Goal: Answer question/provide support

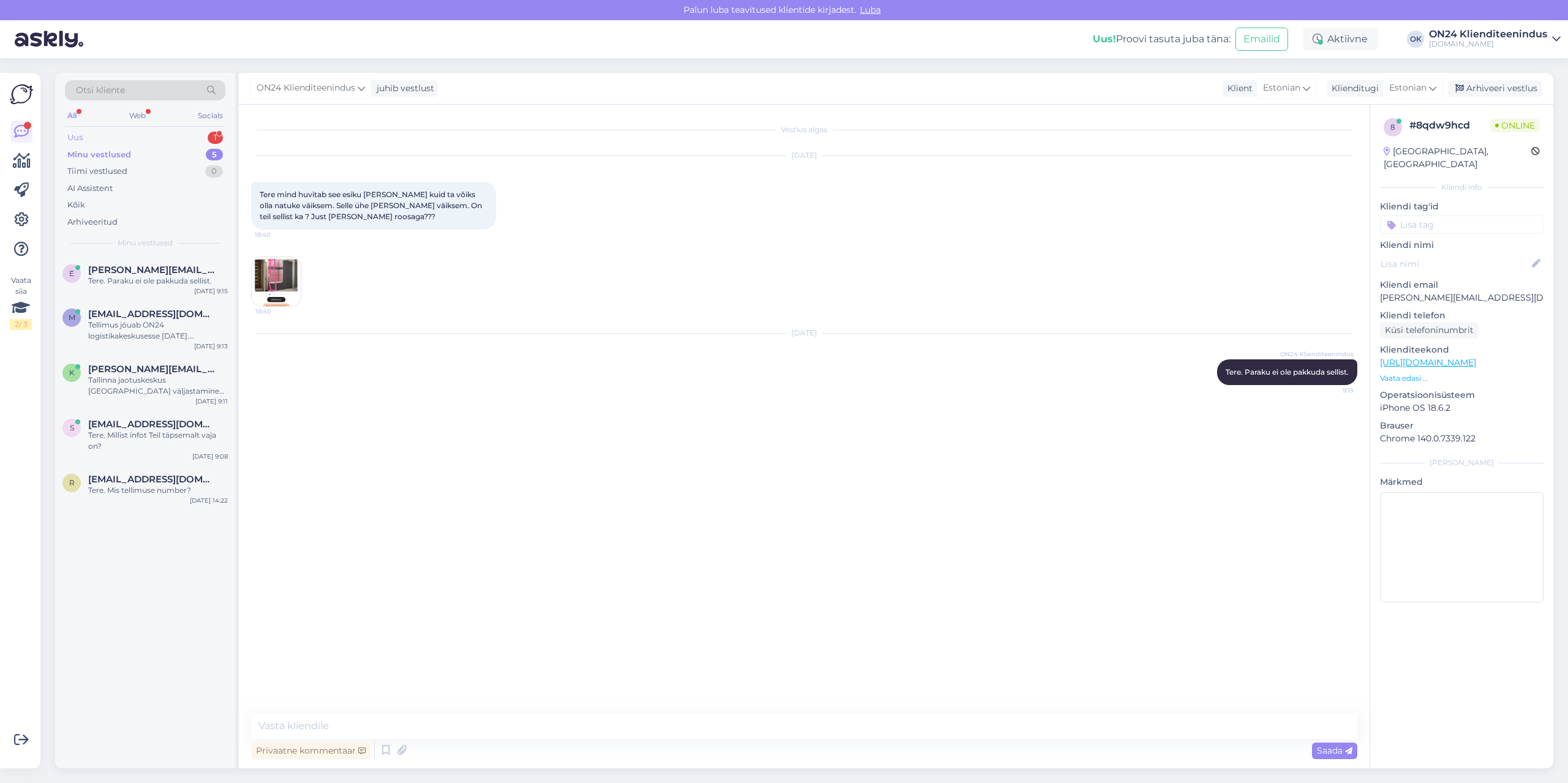
click at [160, 138] on div "Uus 1" at bounding box center [145, 137] width 160 height 17
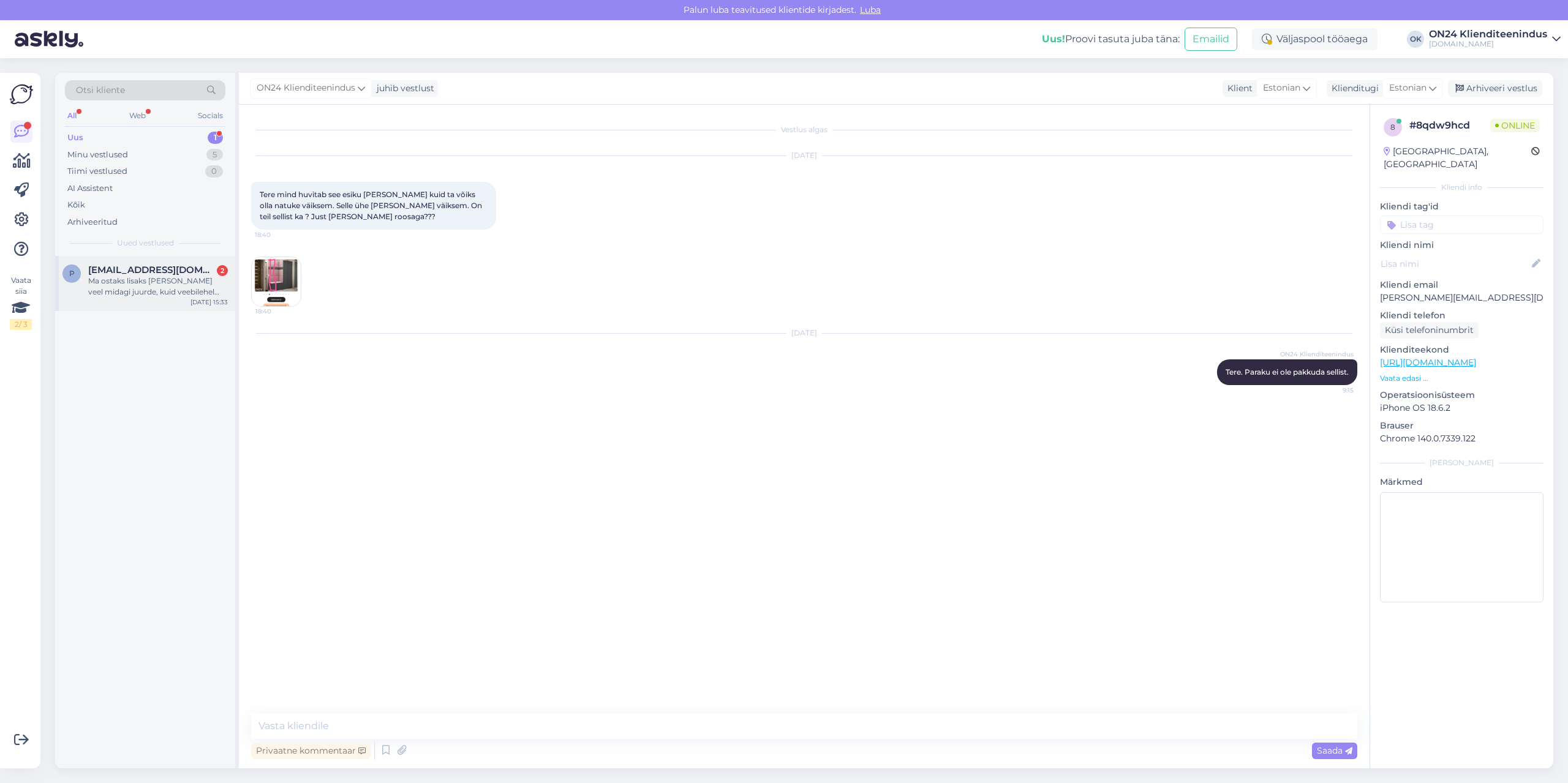
click at [184, 270] on span "[EMAIL_ADDRESS][DOMAIN_NAME]" at bounding box center [152, 269] width 128 height 11
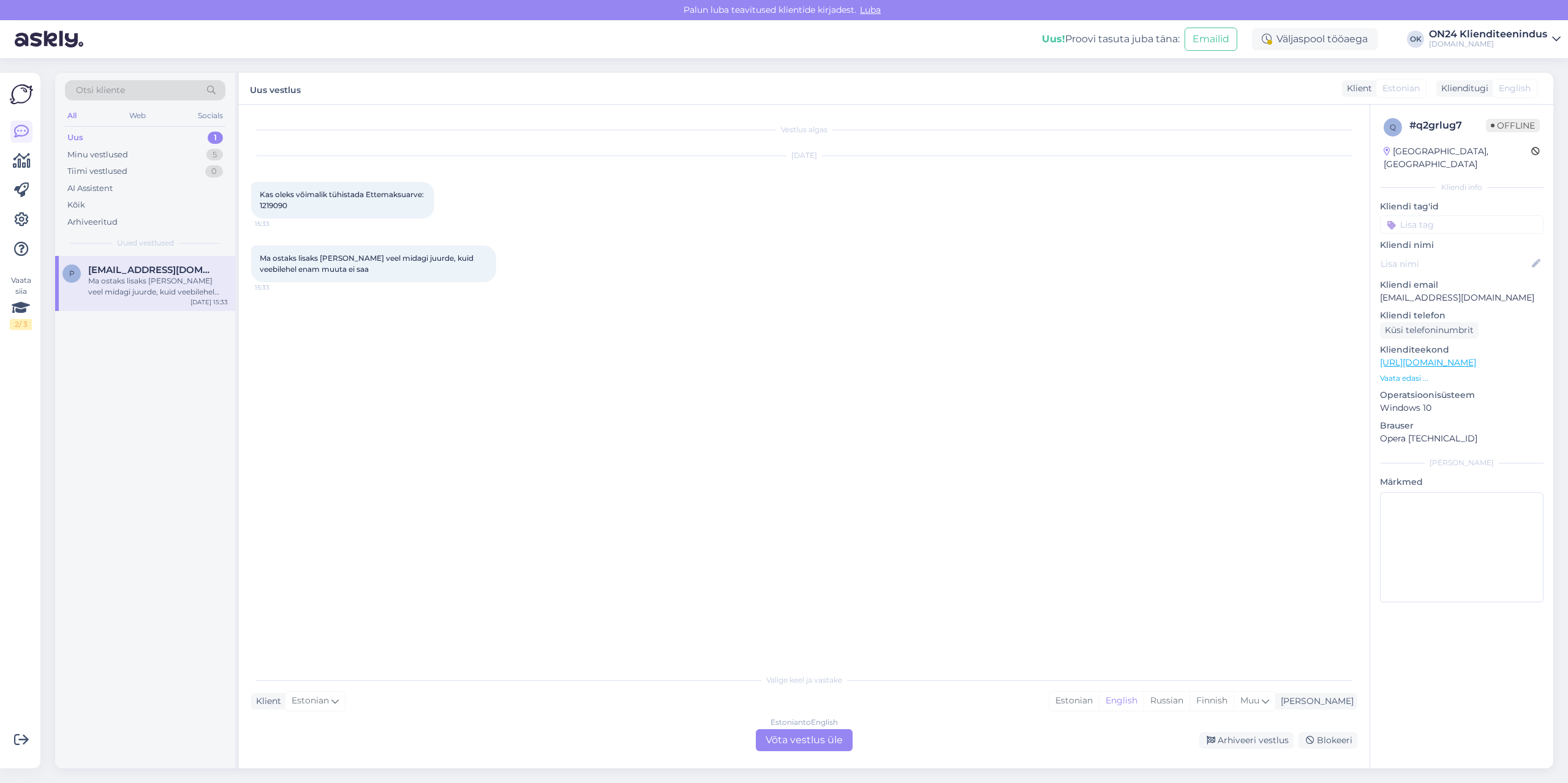
click at [284, 205] on span "Kas oleks võimalik tühistada Ettemaksuarve: 1219090" at bounding box center [342, 200] width 166 height 20
copy div "1219090 15:33"
click at [1099, 709] on div "Estonian" at bounding box center [1074, 701] width 50 height 18
click at [811, 736] on div "Estonian to Estonian Võta vestlus üle" at bounding box center [804, 740] width 97 height 22
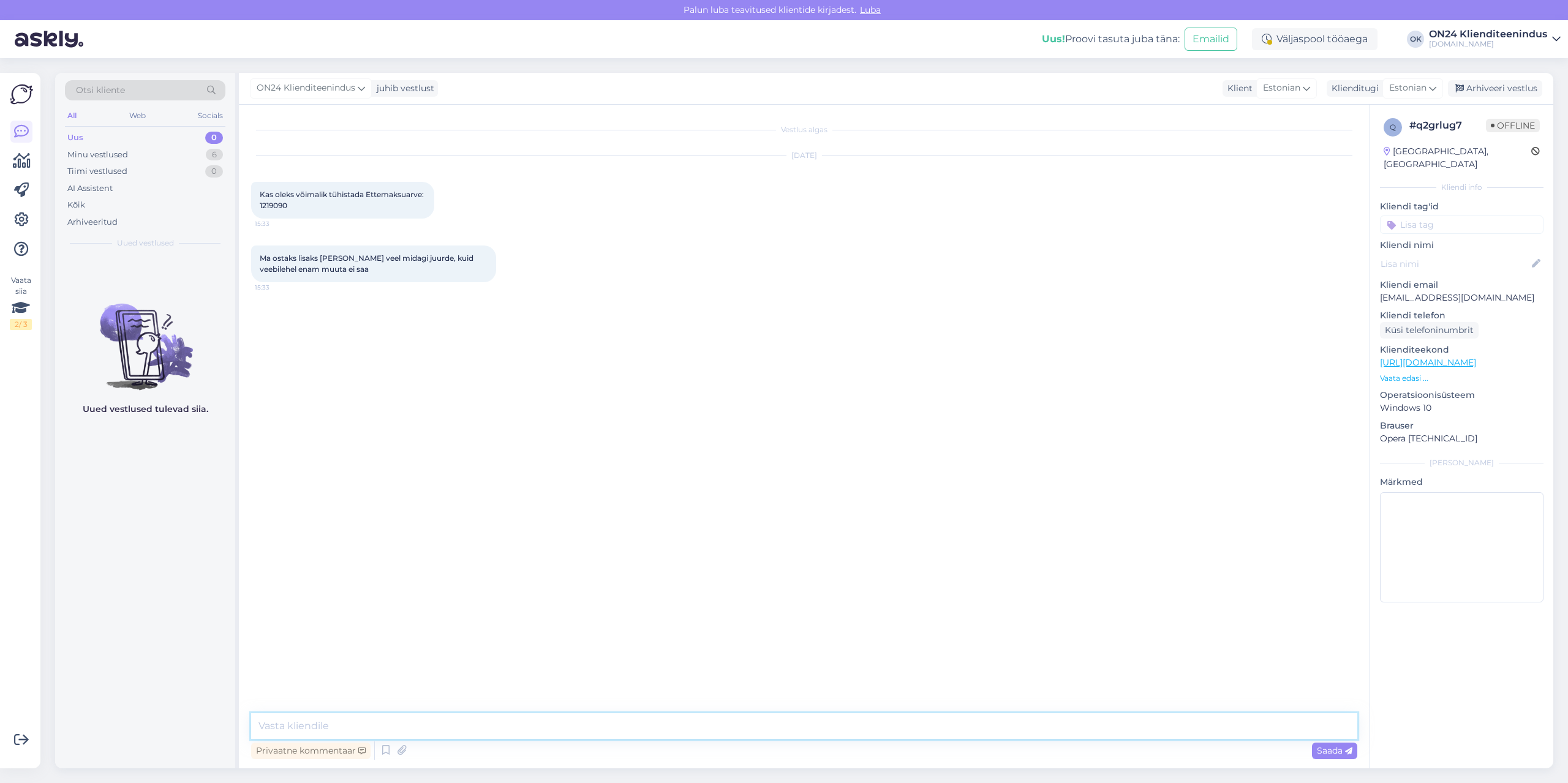
click at [779, 727] on textarea at bounding box center [804, 726] width 1106 height 25
type textarea "Tere. Tellimus tühistatud."
